Goal: Task Accomplishment & Management: Complete application form

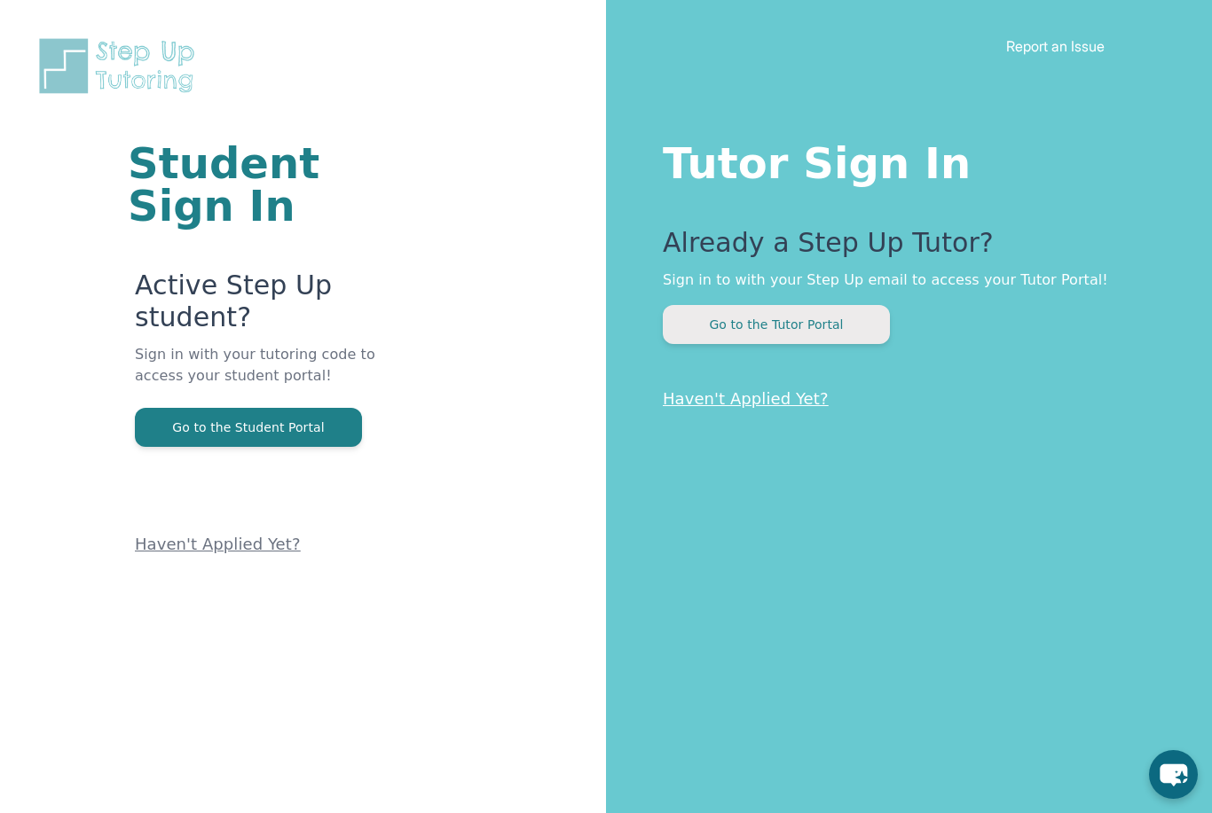
click at [855, 334] on button "Go to the Tutor Portal" at bounding box center [776, 324] width 227 height 39
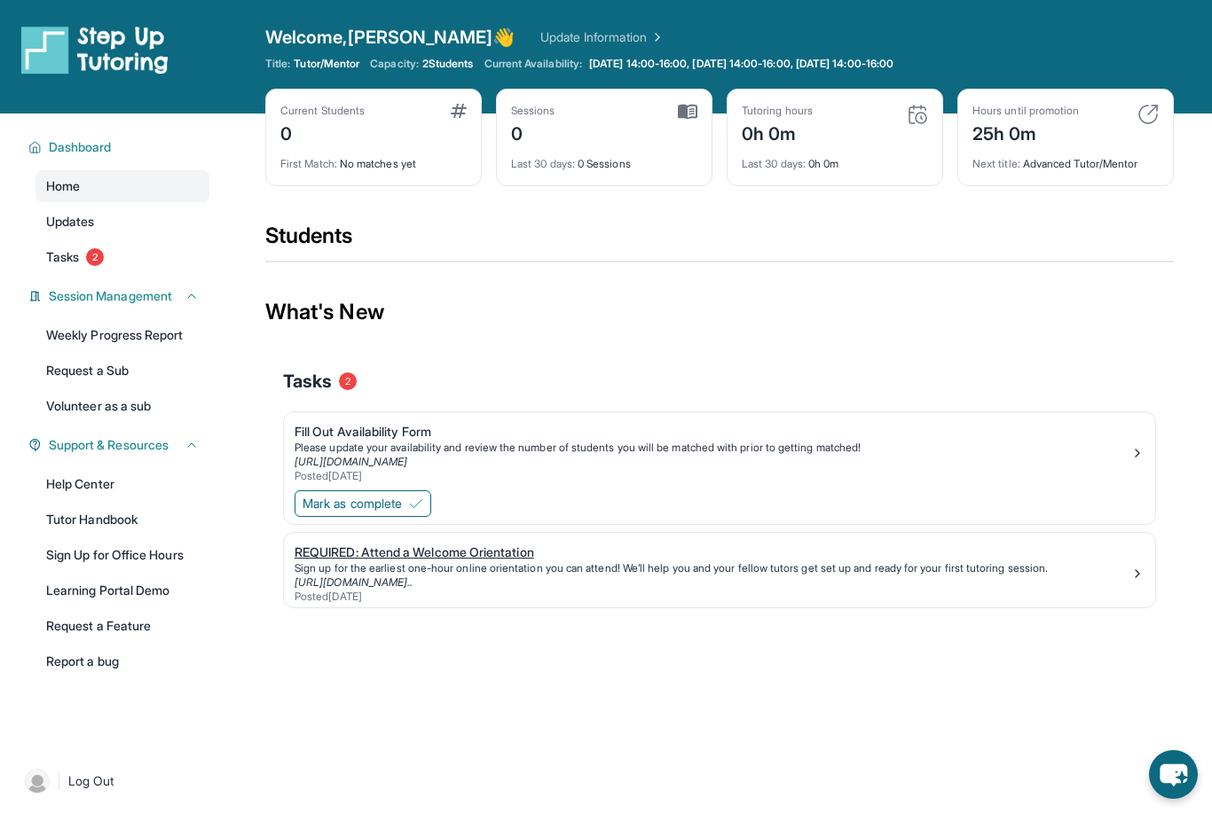
click at [998, 589] on div "[URL][DOMAIN_NAME].." at bounding box center [713, 583] width 836 height 14
click at [415, 394] on div "Tasks 2" at bounding box center [719, 381] width 873 height 60
click at [390, 435] on div "Fill Out Availability Form" at bounding box center [713, 432] width 836 height 18
click at [402, 498] on span "Mark as complete" at bounding box center [352, 504] width 99 height 18
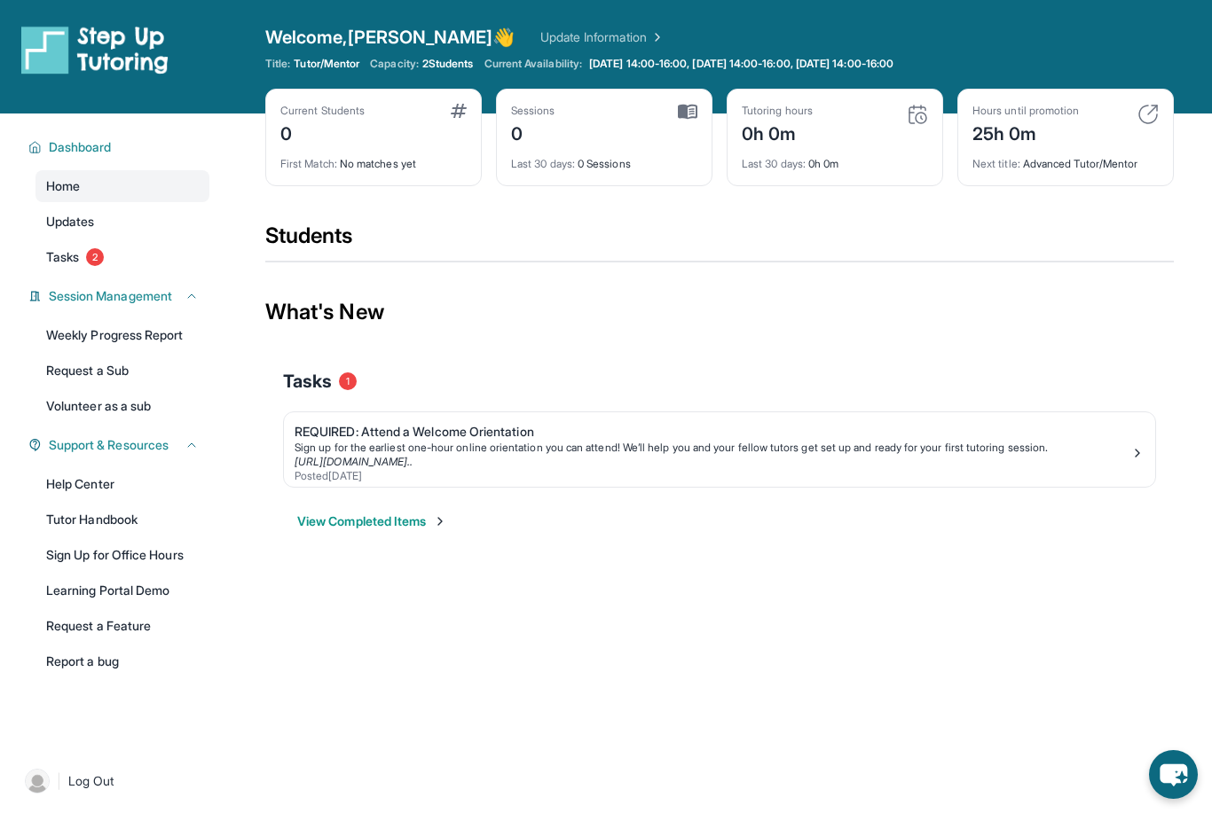
click at [416, 508] on div "View Completed Items" at bounding box center [719, 521] width 873 height 53
click at [420, 524] on button "View Completed Items" at bounding box center [372, 522] width 150 height 18
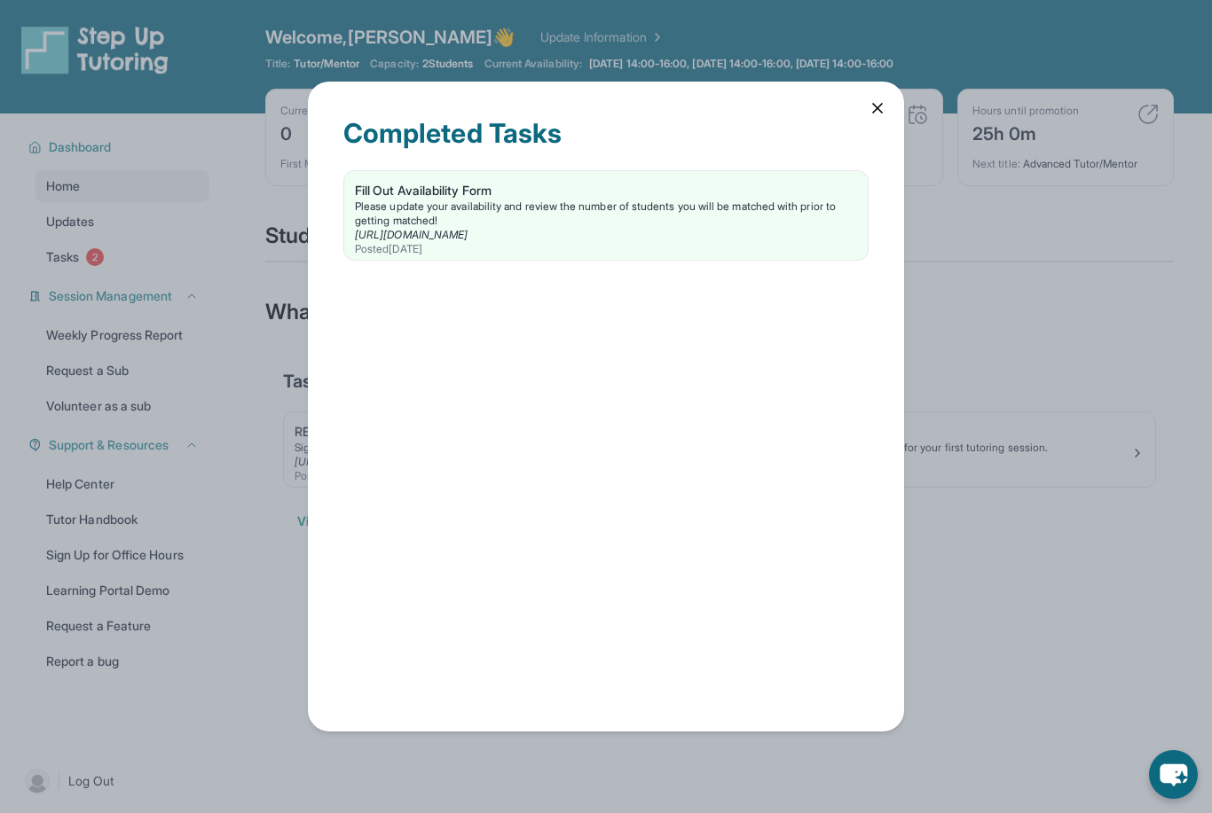
click at [871, 99] on icon at bounding box center [877, 108] width 18 height 18
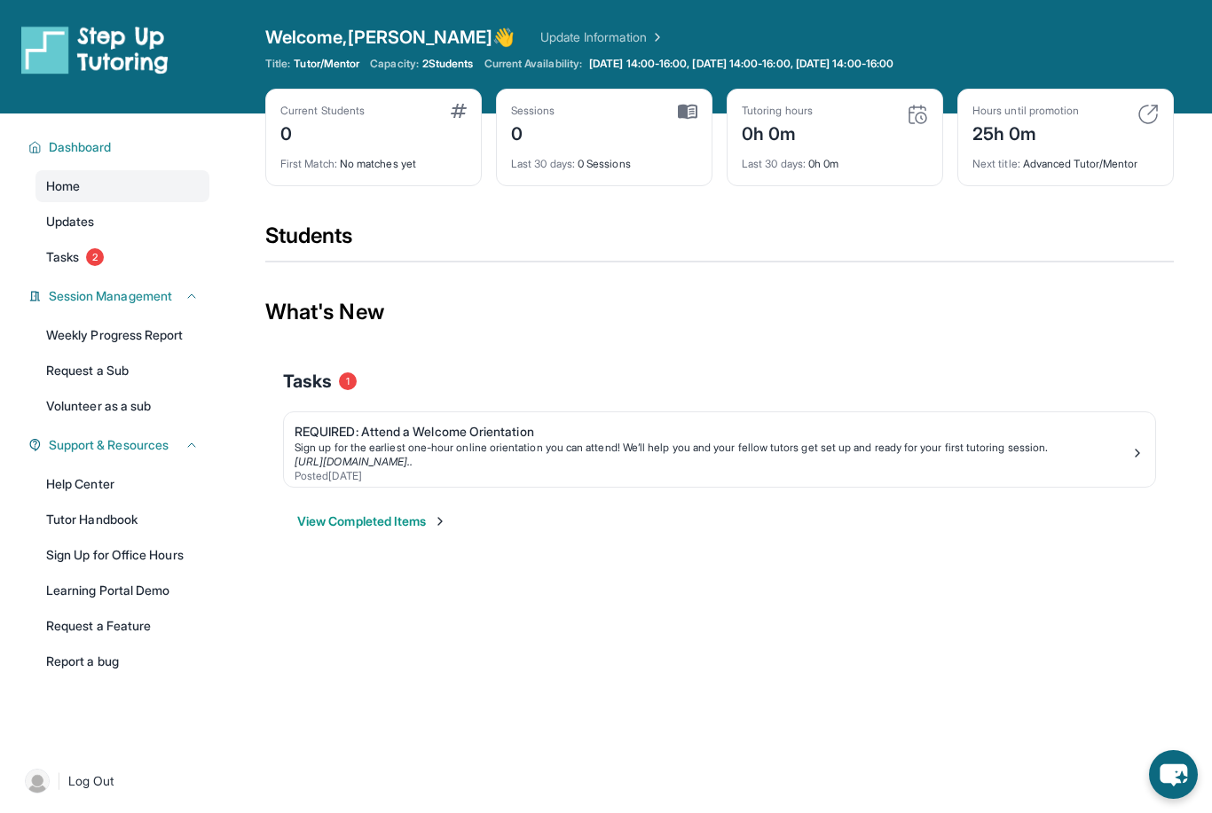
click at [593, 813] on div "Open sidebar Welcome, Gia 👋 Update Information Title: Tutor/Mentor Capacity: 2 …" at bounding box center [606, 406] width 1212 height 813
